Goal: Information Seeking & Learning: Learn about a topic

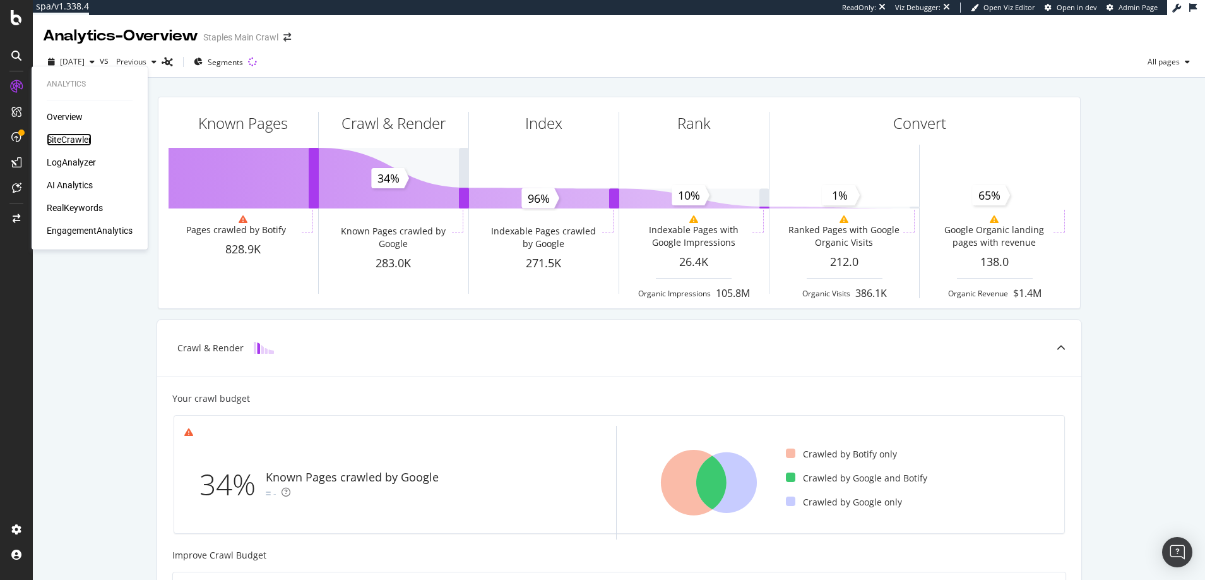
click at [72, 138] on div "SiteCrawler" at bounding box center [69, 139] width 45 height 13
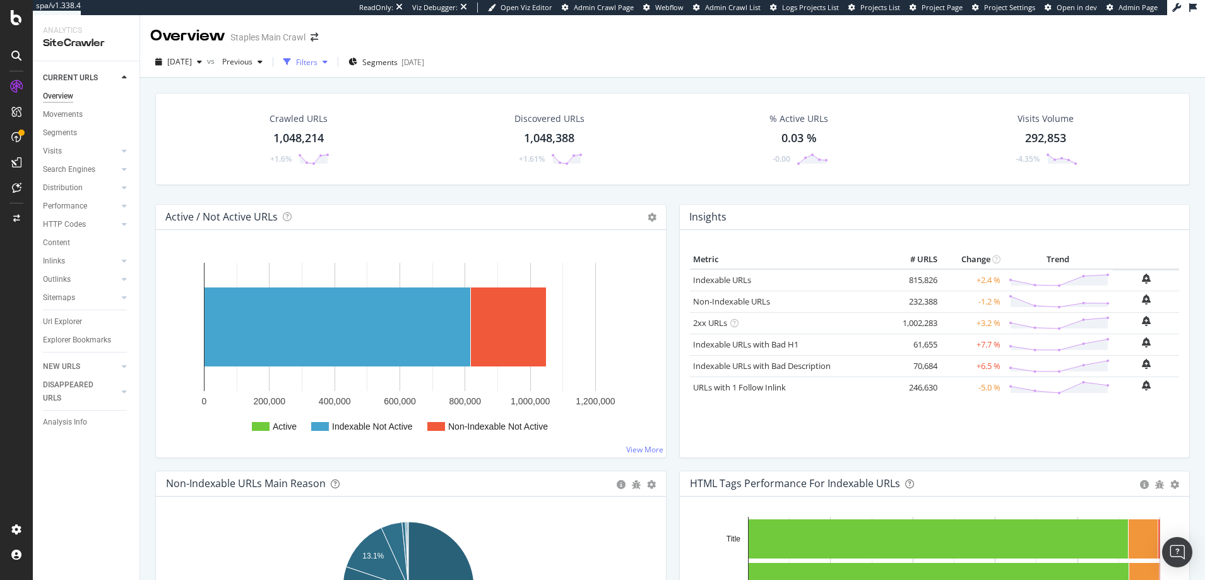
click at [318, 62] on div "Filters" at bounding box center [306, 62] width 21 height 11
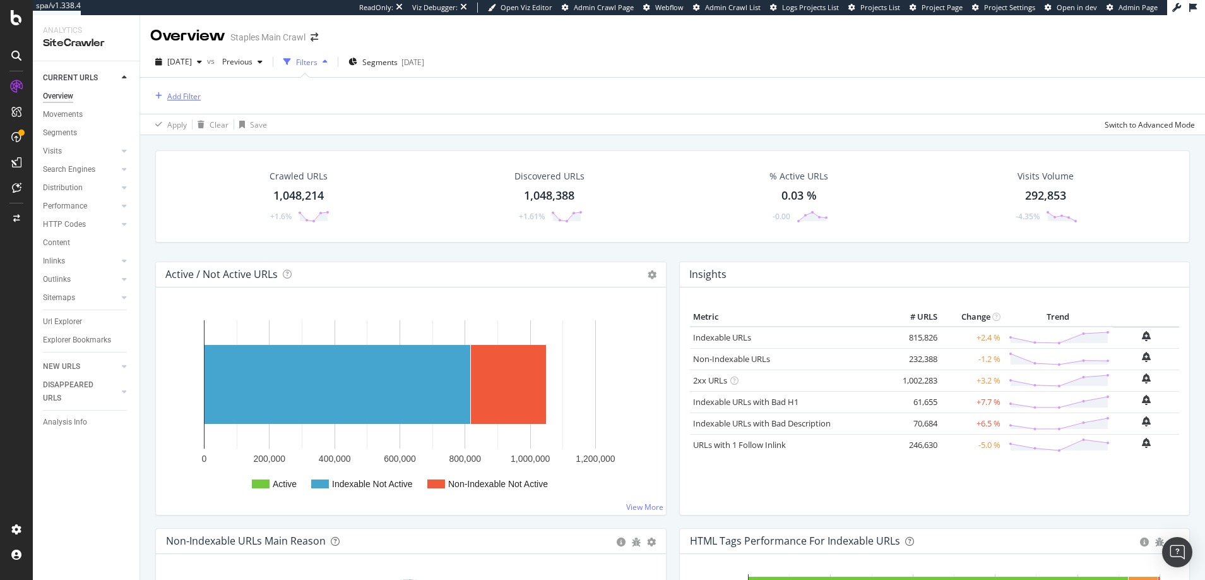
click at [191, 96] on div "Add Filter" at bounding box center [183, 96] width 33 height 11
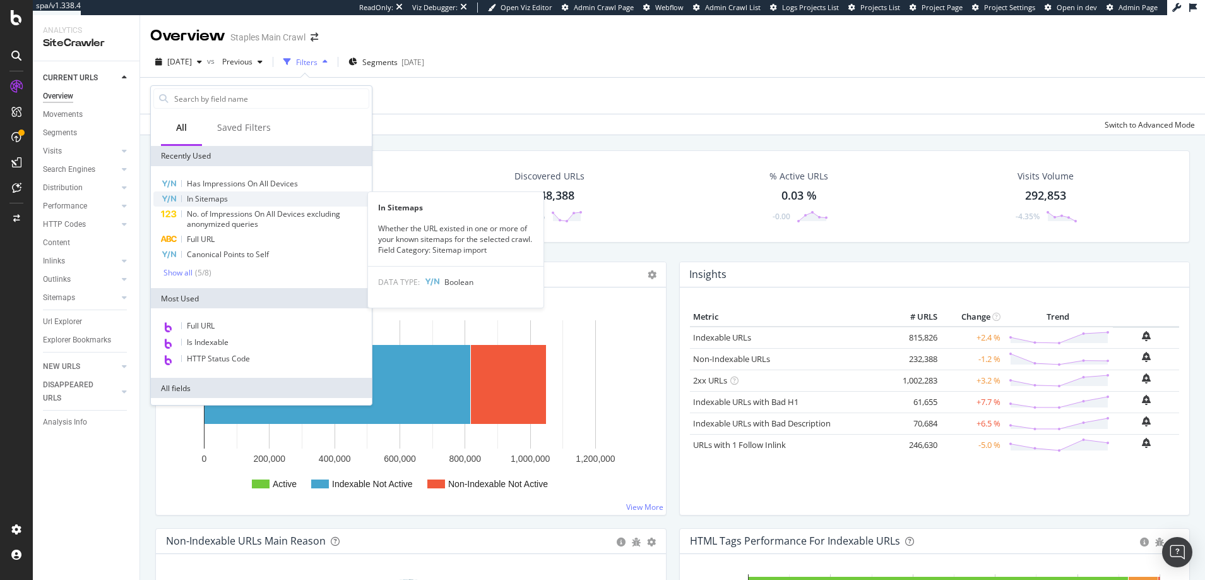
click at [214, 200] on span "In Sitemaps" at bounding box center [207, 198] width 41 height 11
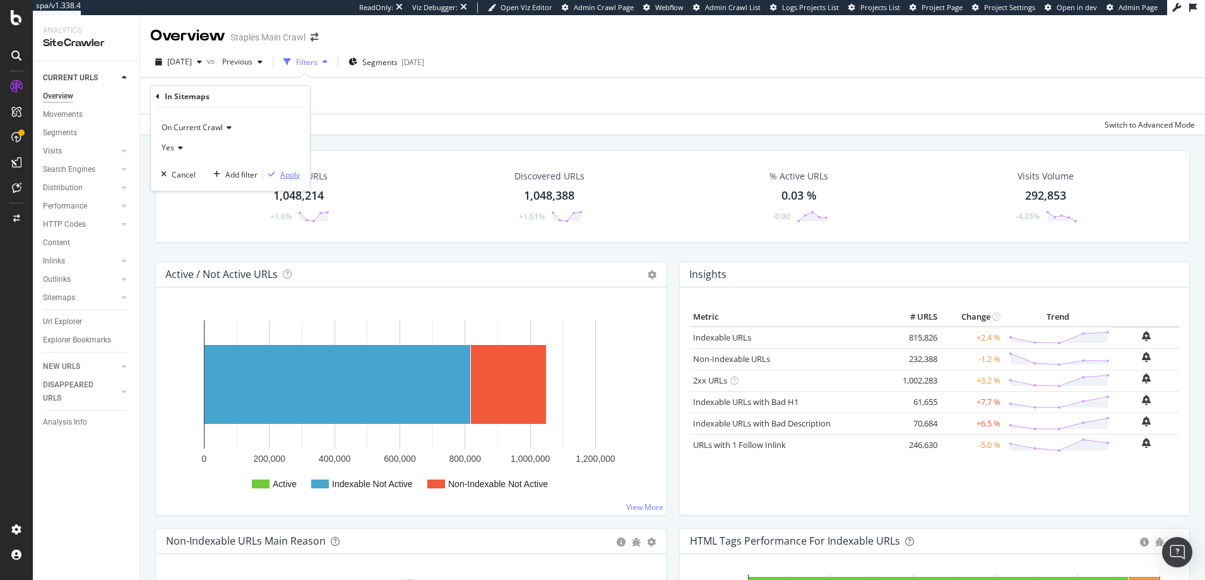
click at [285, 176] on div "Apply" at bounding box center [290, 174] width 20 height 11
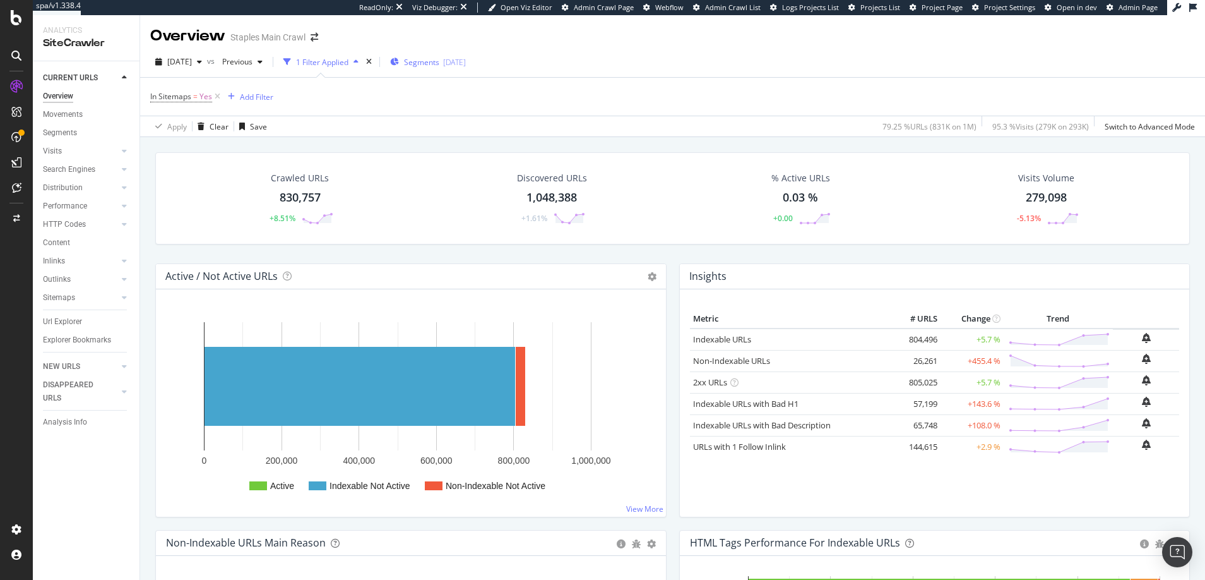
click at [439, 64] on span "Segments" at bounding box center [421, 62] width 35 height 11
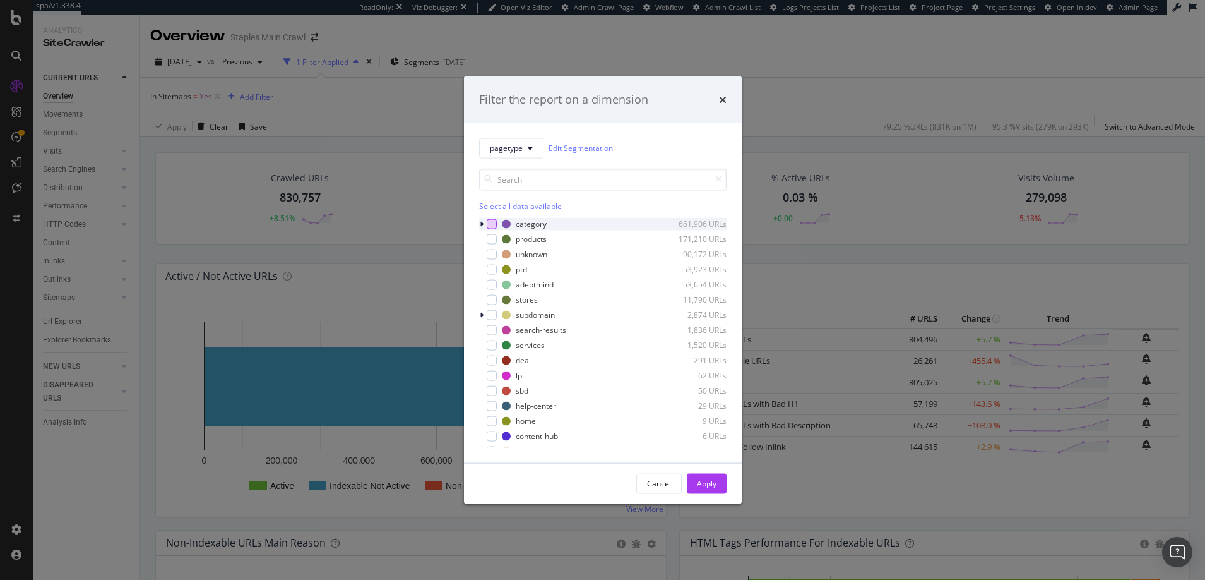
click at [492, 223] on div "modal" at bounding box center [492, 223] width 10 height 10
click at [492, 241] on div "modal" at bounding box center [492, 239] width 10 height 10
click at [711, 482] on div "Apply" at bounding box center [707, 483] width 20 height 11
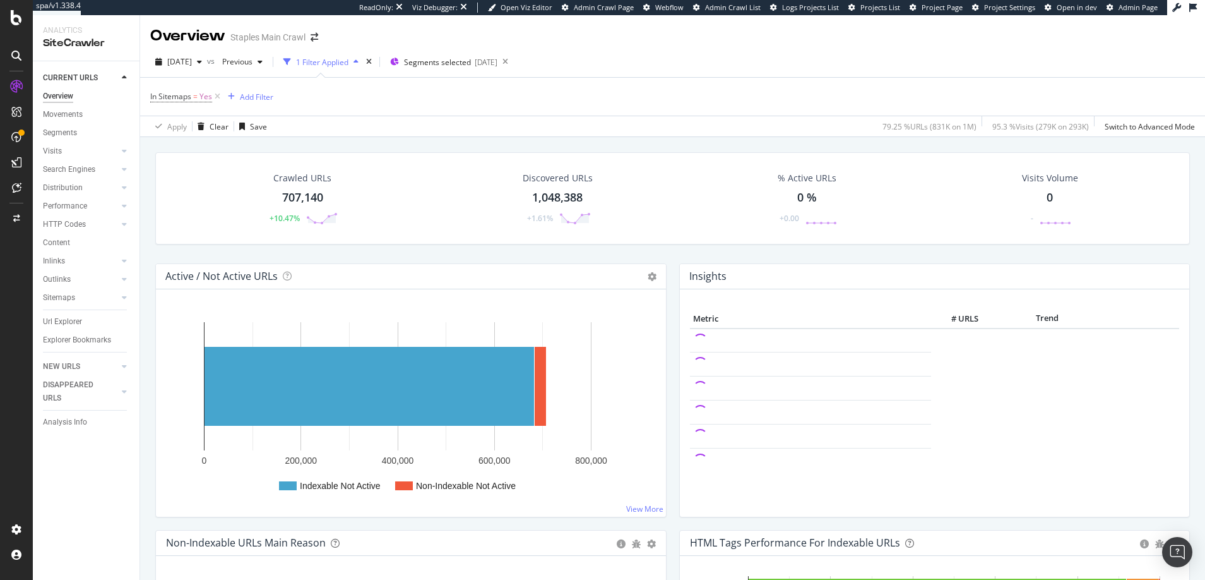
click at [61, 95] on div "Overview" at bounding box center [58, 96] width 30 height 13
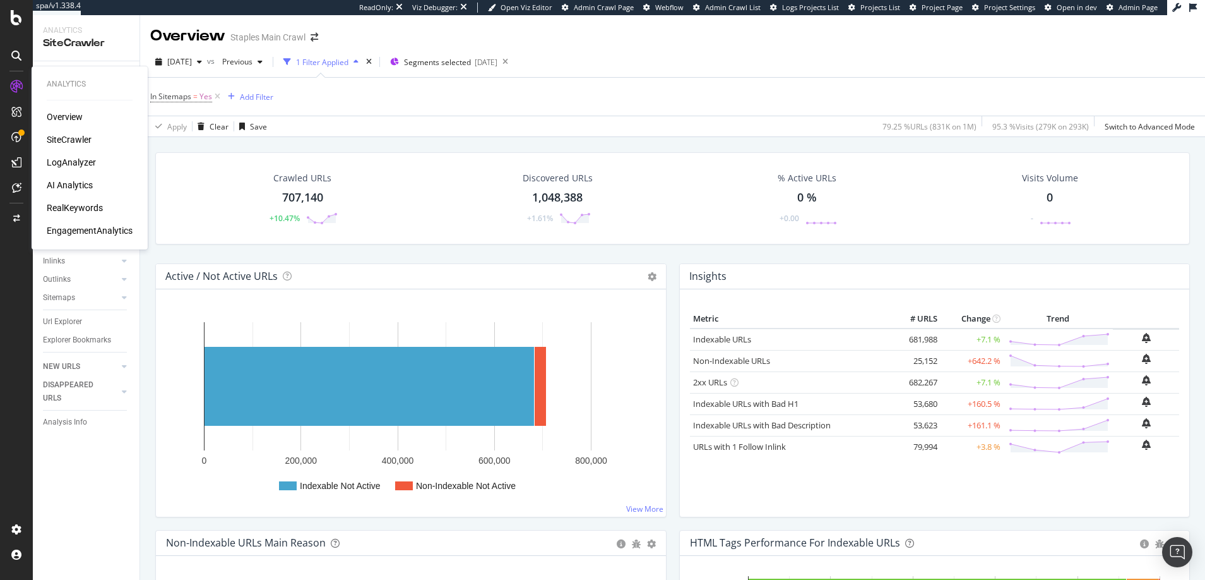
click at [66, 114] on div "Overview" at bounding box center [65, 116] width 36 height 13
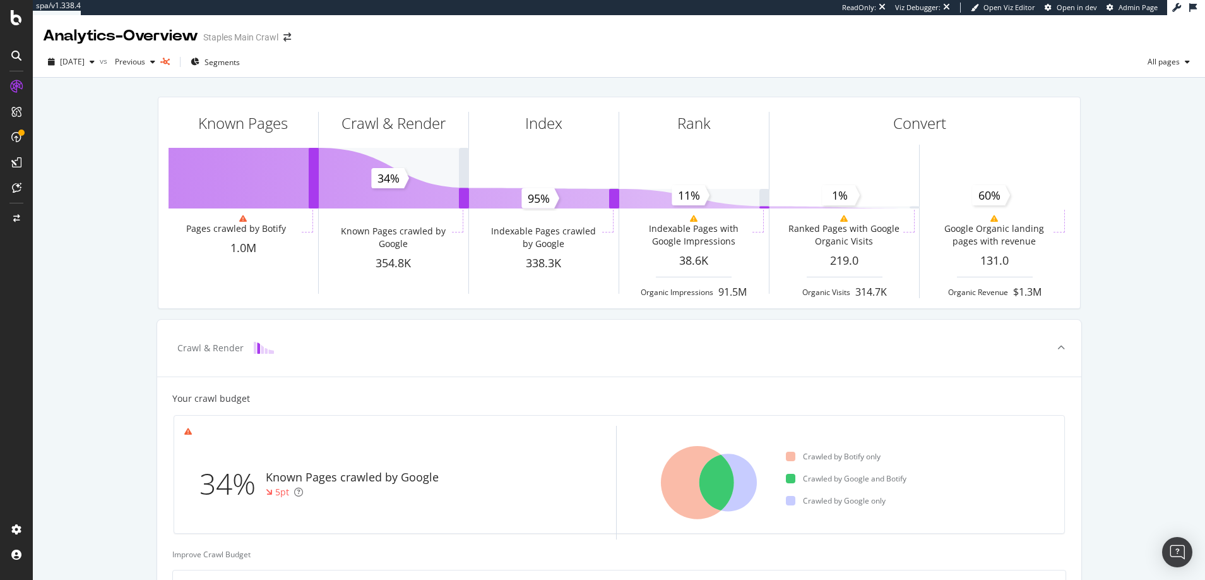
click at [87, 278] on div "Known Pages Pages crawled by Botify 1.0M Crawl & Render Known Pages crawled by …" at bounding box center [619, 537] width 1172 height 918
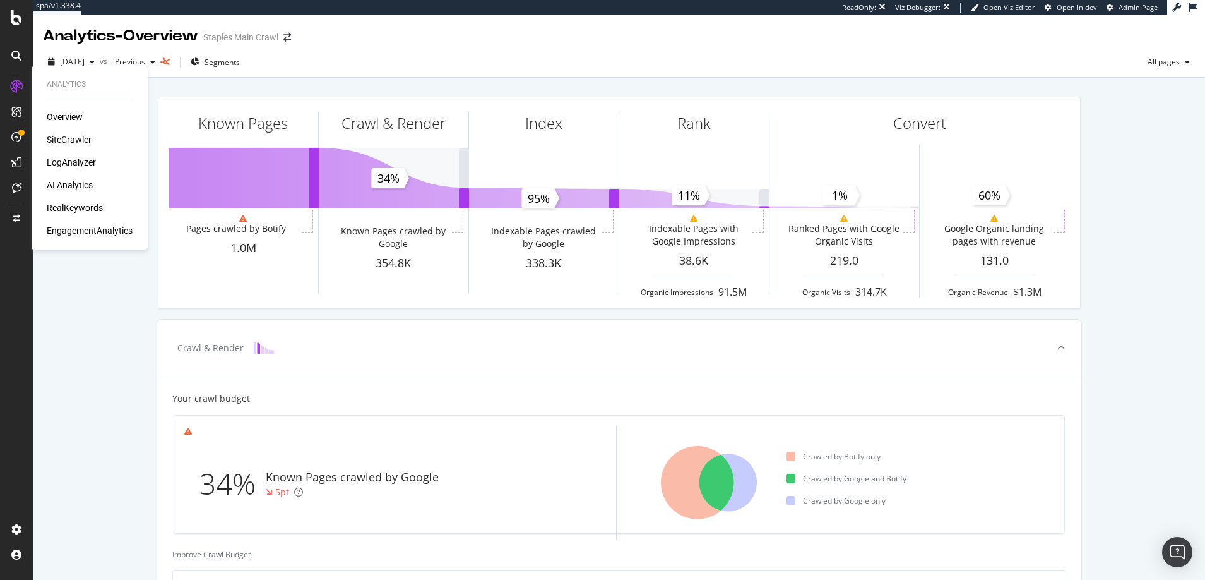
click at [72, 208] on div "RealKeywords" at bounding box center [75, 207] width 56 height 13
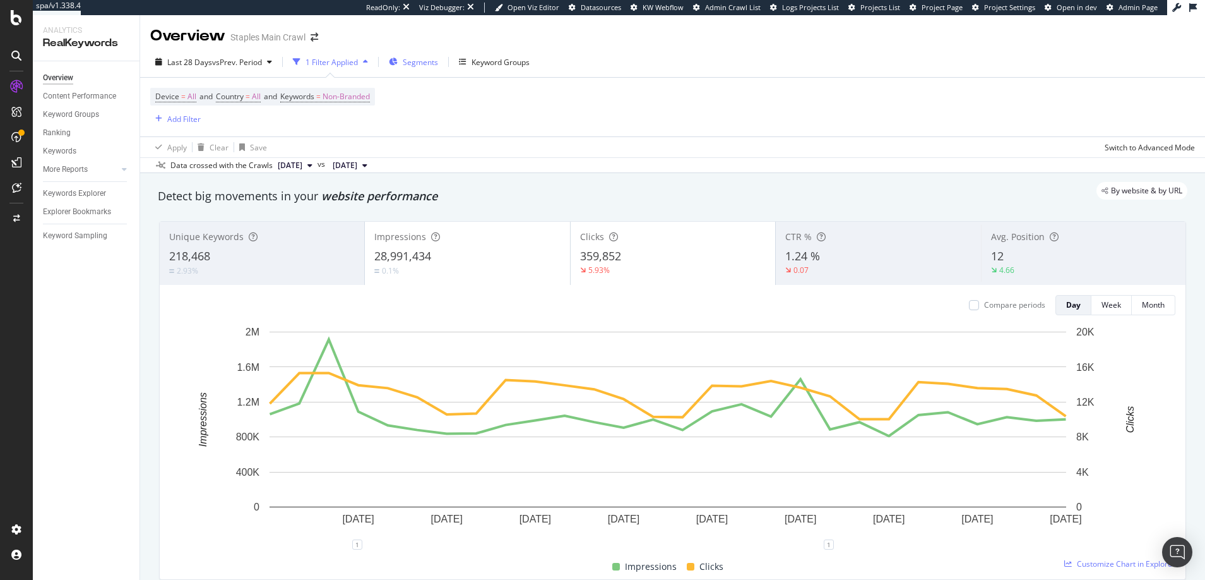
click at [420, 64] on span "Segments" at bounding box center [420, 62] width 35 height 11
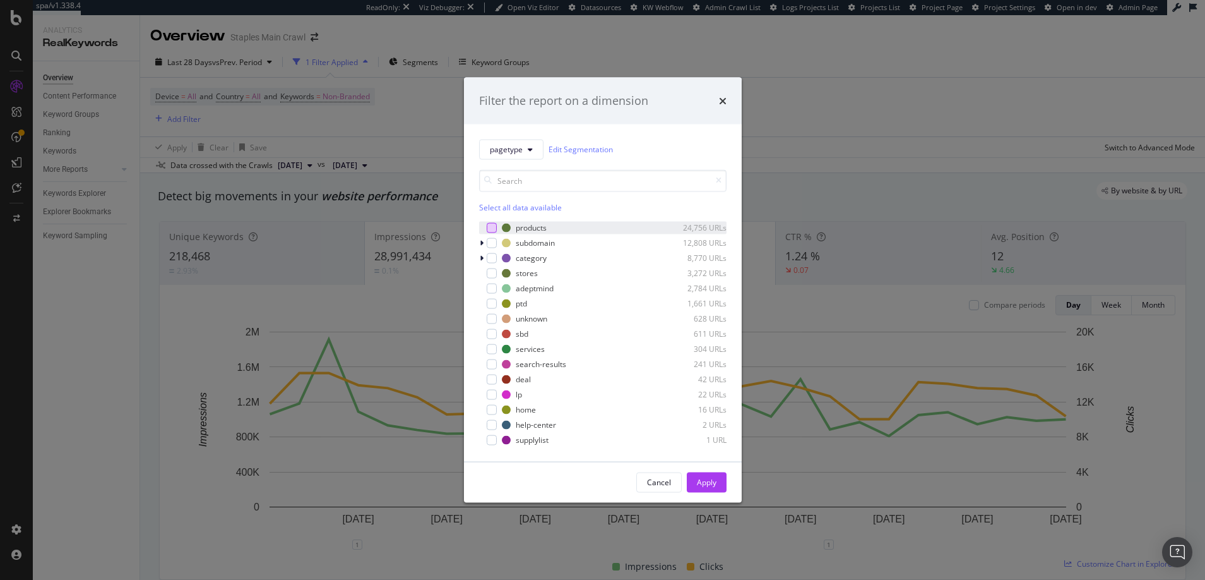
click at [490, 223] on div "modal" at bounding box center [492, 227] width 10 height 10
click at [492, 258] on div "modal" at bounding box center [492, 258] width 10 height 10
click at [707, 480] on div "Apply" at bounding box center [707, 482] width 20 height 11
